Goal: Submit feedback/report problem

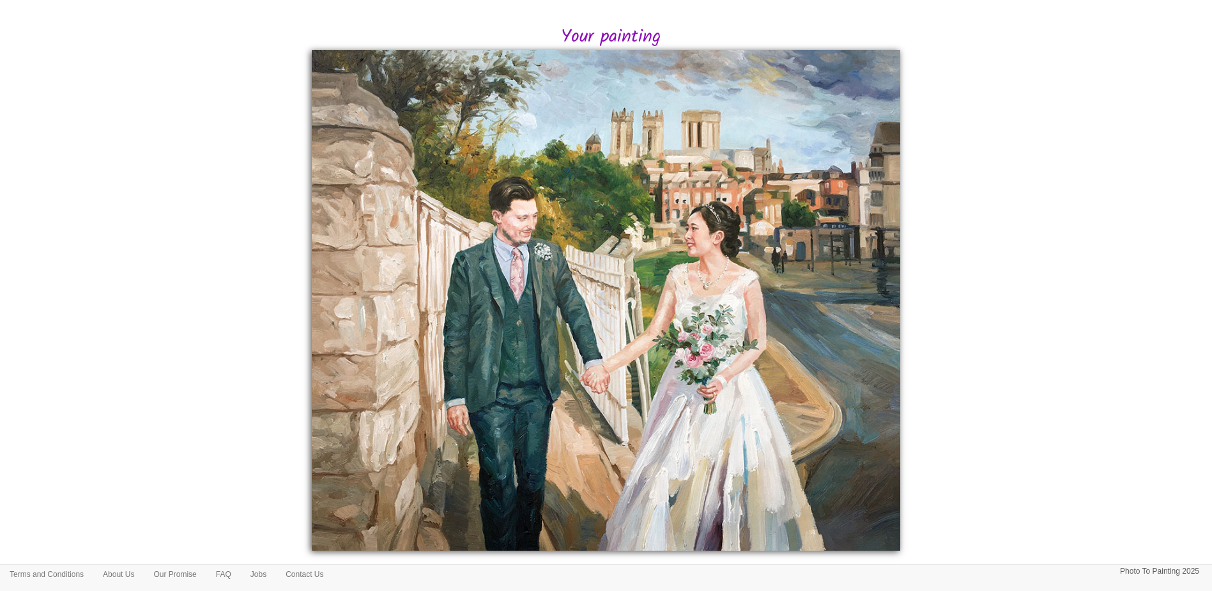
scroll to position [256, 0]
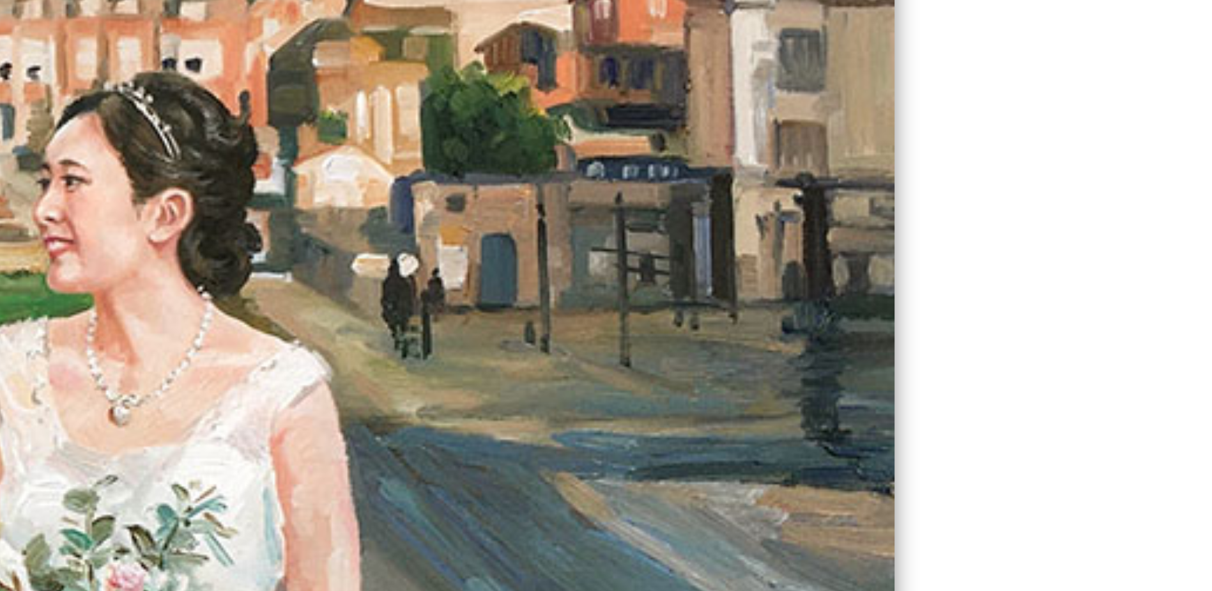
drag, startPoint x: 542, startPoint y: 215, endPoint x: 805, endPoint y: 233, distance: 263.2
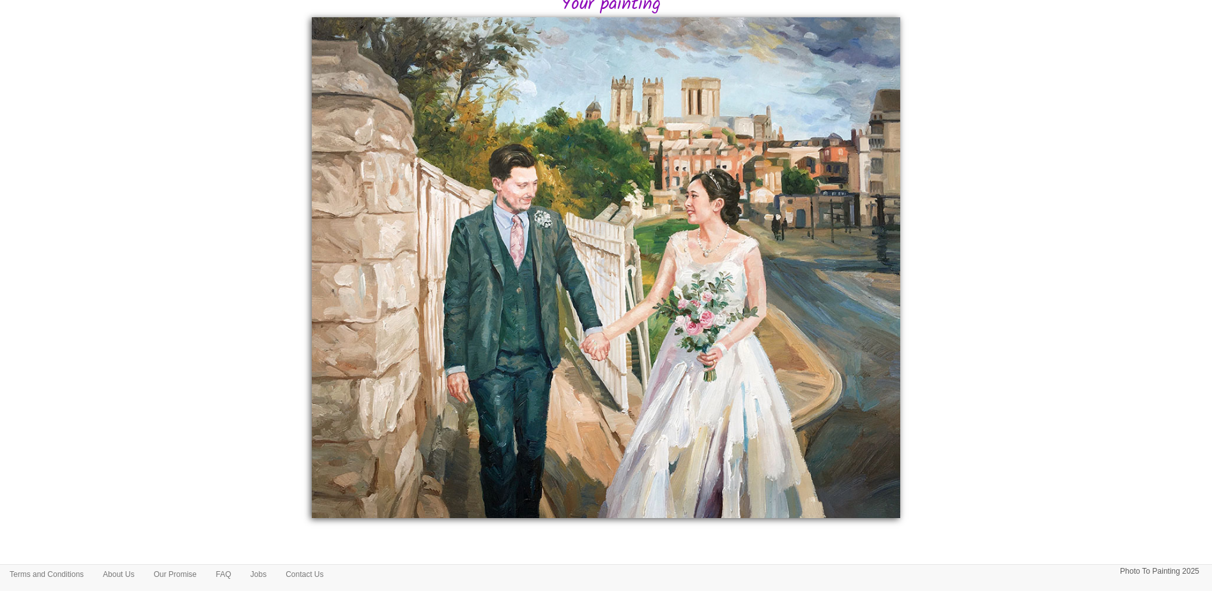
scroll to position [11, 0]
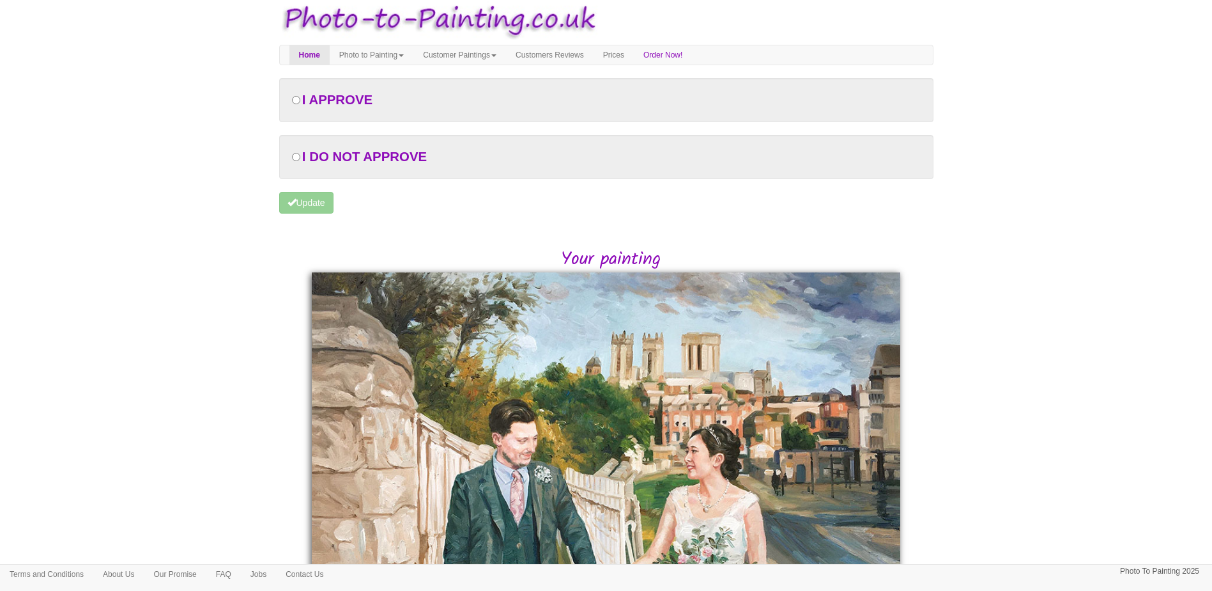
click at [402, 160] on span "I DO NOT APPROVE" at bounding box center [364, 157] width 125 height 14
radio input "true"
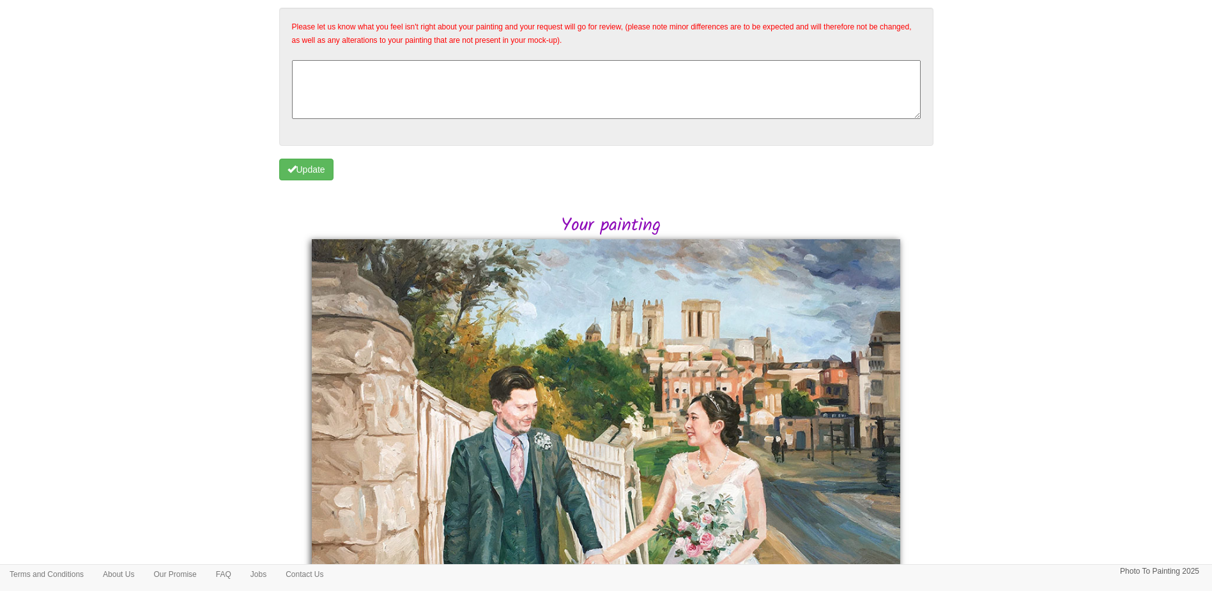
scroll to position [86, 0]
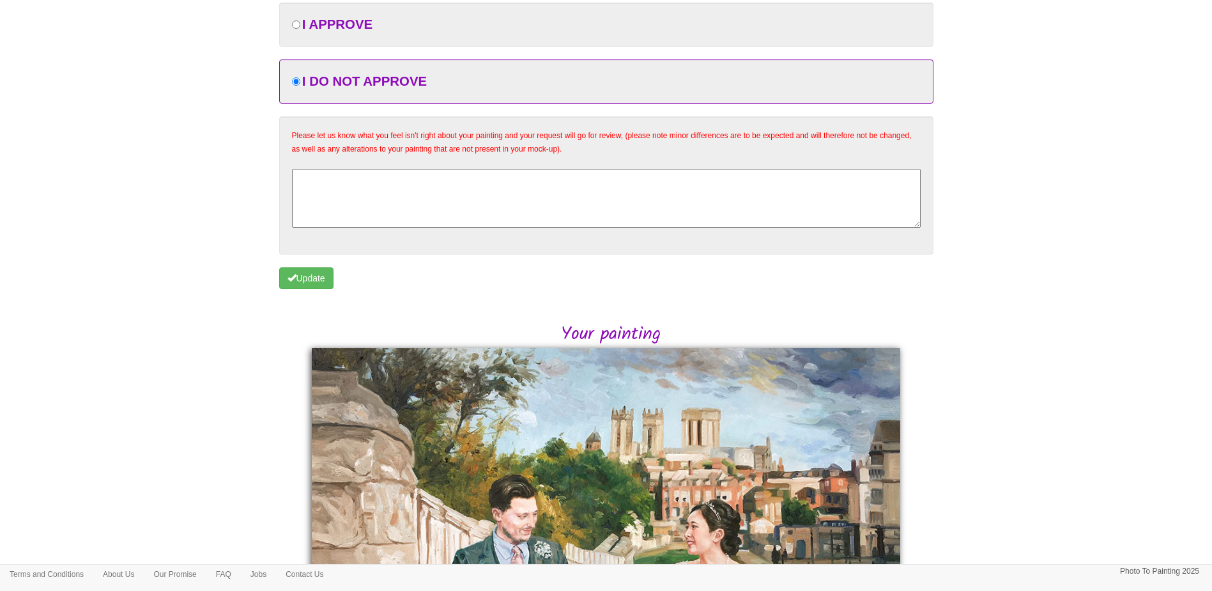
drag, startPoint x: 717, startPoint y: 149, endPoint x: 285, endPoint y: 128, distance: 432.5
click at [285, 128] on div "Please let us know what you feel isn't right about your painting and your reque…" at bounding box center [606, 185] width 654 height 138
copy p "Please let us know what you feel isn't right about your painting and your reque…"
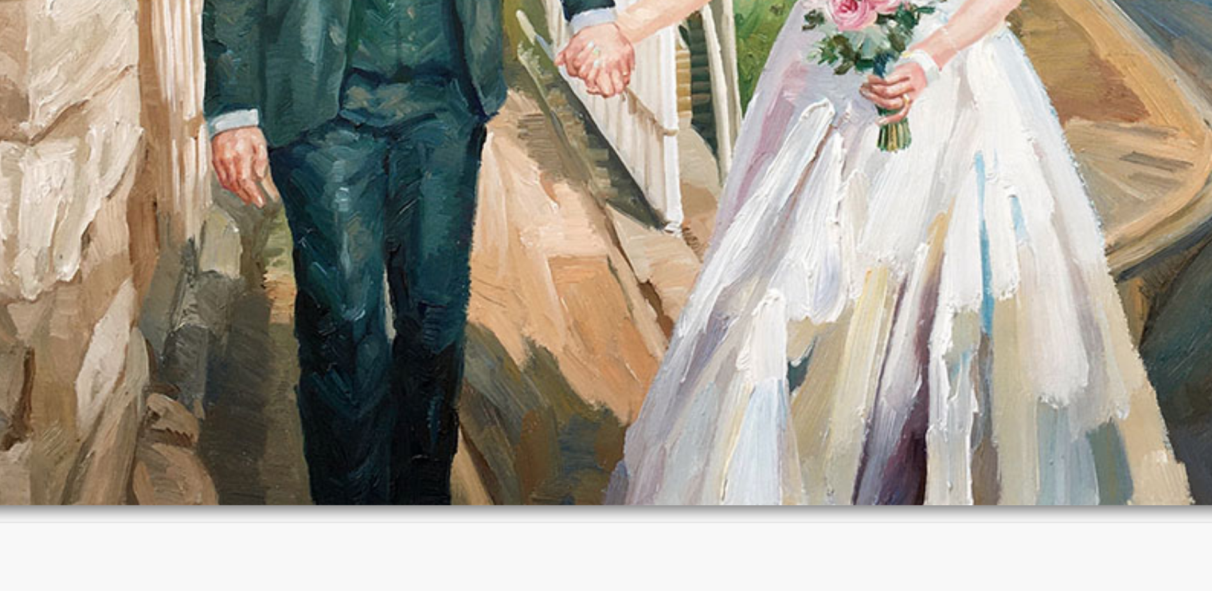
scroll to position [376, 0]
